Goal: Task Accomplishment & Management: Use online tool/utility

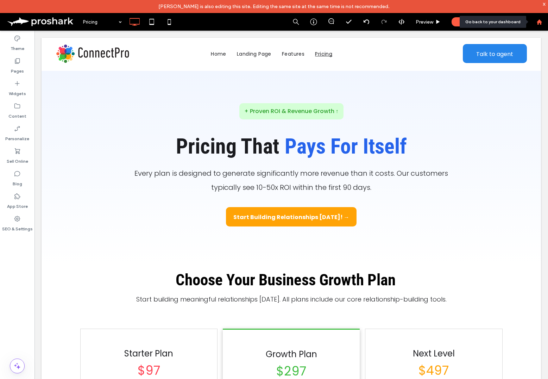
click at [540, 24] on icon at bounding box center [540, 22] width 6 height 6
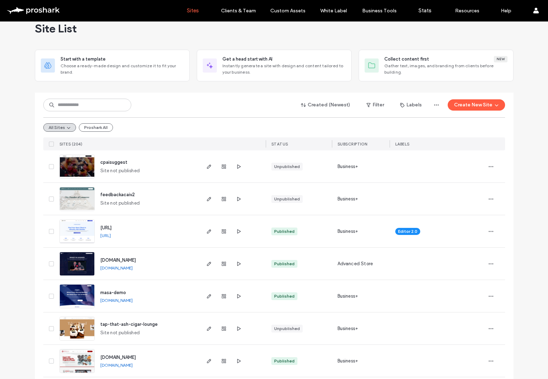
scroll to position [27, 0]
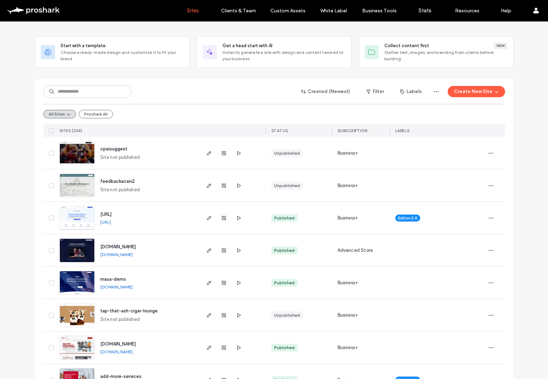
click at [150, 310] on span "tap-that-ash-cigar-lounge" at bounding box center [128, 310] width 57 height 5
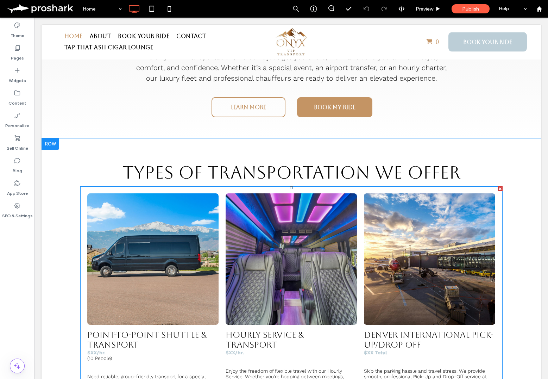
scroll to position [416, 0]
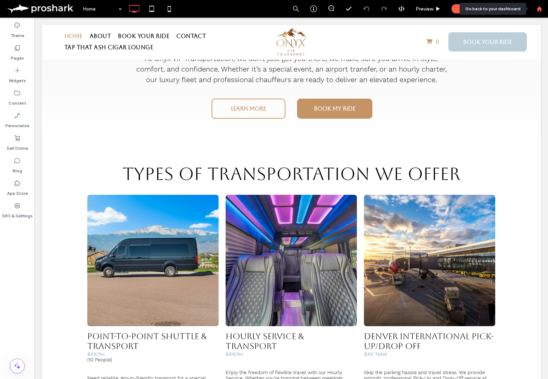
click at [540, 7] on use at bounding box center [539, 8] width 5 height 5
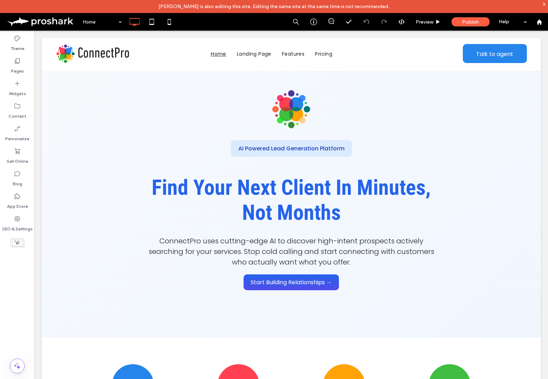
click at [545, 4] on div "x" at bounding box center [544, 4] width 3 height 6
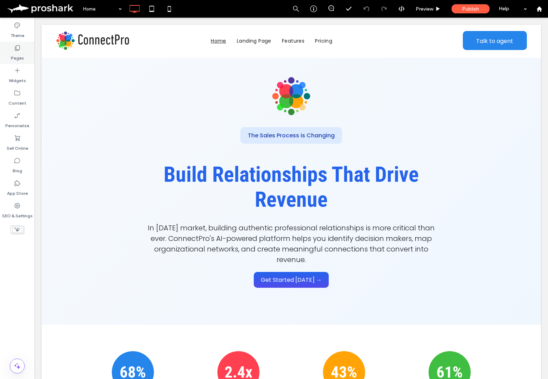
click at [24, 55] on div "Pages" at bounding box center [17, 53] width 35 height 23
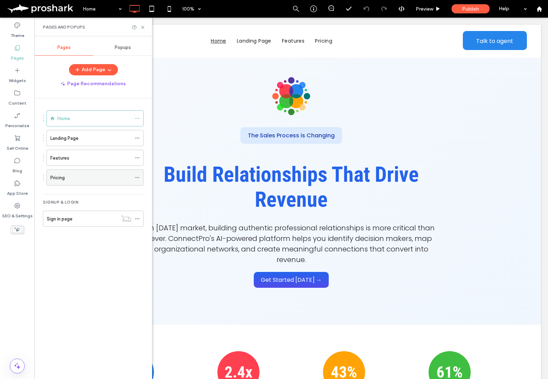
click at [106, 180] on div "Pricing" at bounding box center [90, 177] width 81 height 7
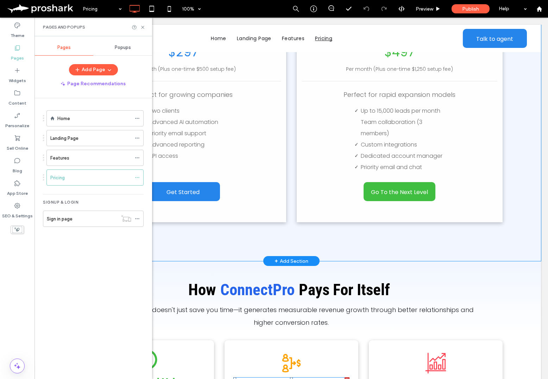
scroll to position [599, 0]
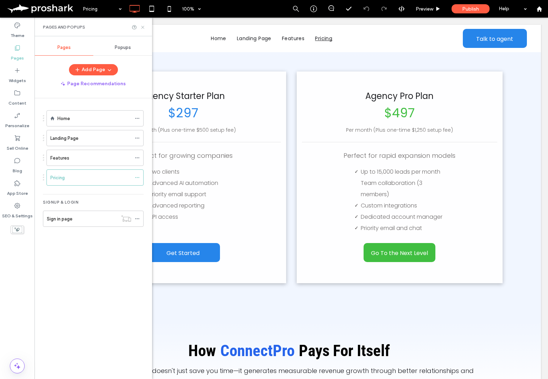
drag, startPoint x: 144, startPoint y: 27, endPoint x: 167, endPoint y: 92, distance: 68.7
click at [144, 27] on icon at bounding box center [142, 27] width 5 height 5
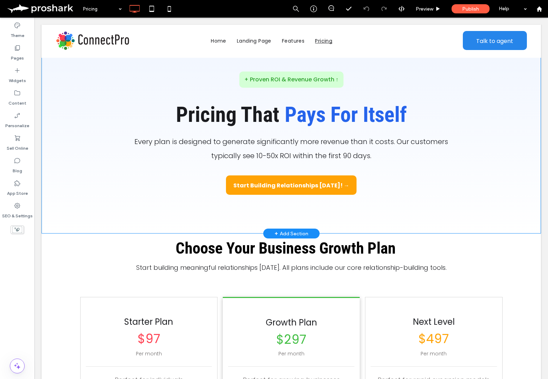
scroll to position [0, 0]
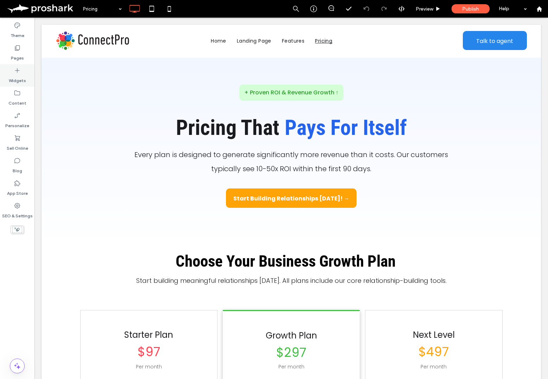
drag, startPoint x: 20, startPoint y: 55, endPoint x: 23, endPoint y: 65, distance: 10.7
click at [20, 55] on label "Pages" at bounding box center [17, 56] width 13 height 10
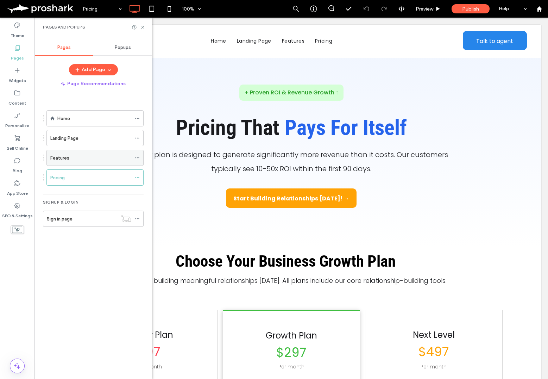
click at [136, 156] on icon at bounding box center [137, 157] width 5 height 5
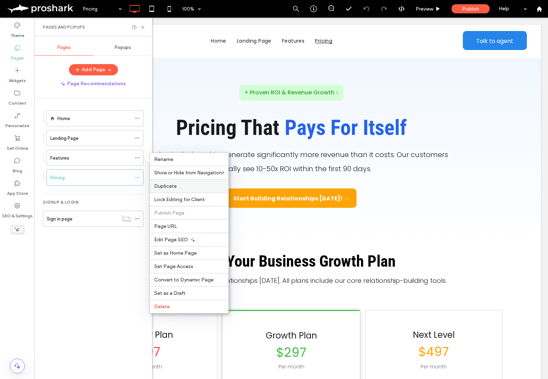
click at [194, 188] on label "Duplicate" at bounding box center [189, 186] width 70 height 6
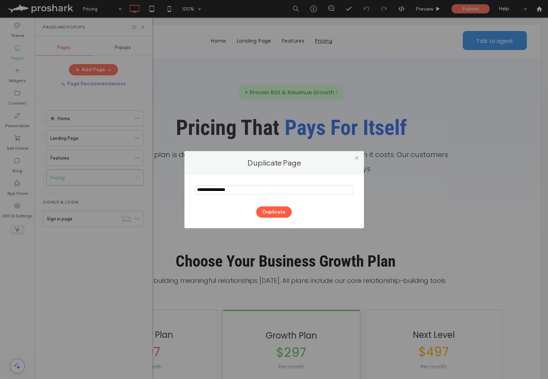
drag, startPoint x: 253, startPoint y: 191, endPoint x: 182, endPoint y: 185, distance: 71.4
click at [182, 185] on div "Duplicate Page Duplicate" at bounding box center [274, 189] width 548 height 379
type input "*****"
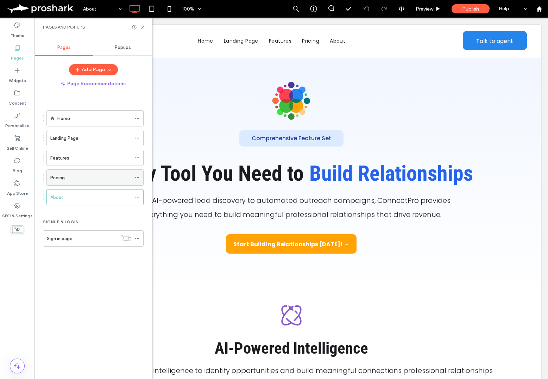
click at [136, 176] on icon at bounding box center [137, 177] width 5 height 5
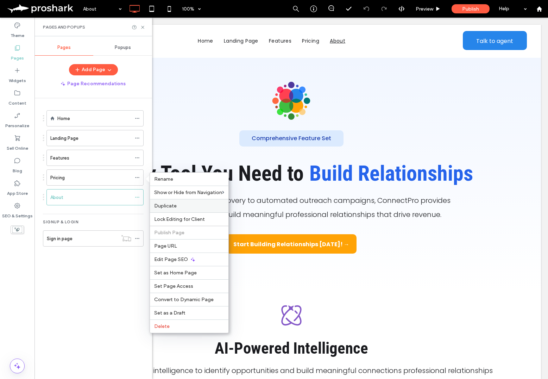
click at [192, 205] on label "Duplicate" at bounding box center [189, 206] width 70 height 6
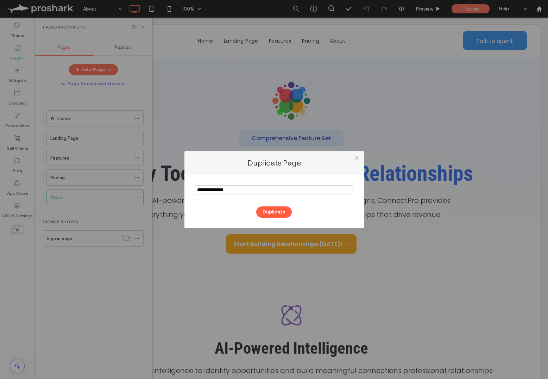
drag, startPoint x: 225, startPoint y: 188, endPoint x: 171, endPoint y: 186, distance: 54.3
click at [171, 186] on div "Duplicate Page Duplicate" at bounding box center [274, 189] width 548 height 379
type input "**********"
click at [269, 214] on button "Duplicate" at bounding box center [274, 211] width 36 height 11
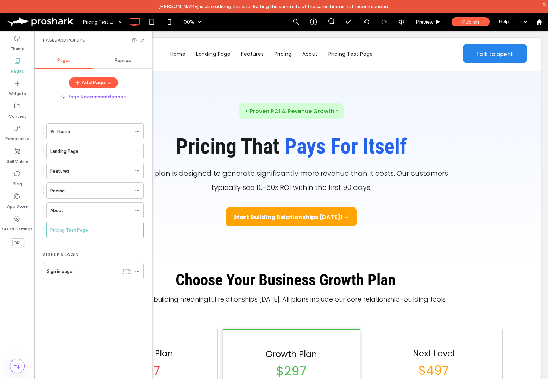
click at [75, 207] on div "About" at bounding box center [90, 210] width 81 height 7
